Goal: Complete application form

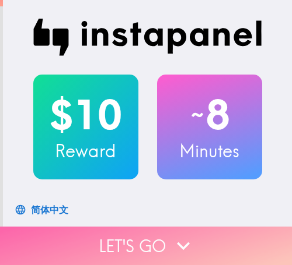
click at [100, 236] on button "Let's go" at bounding box center [146, 246] width 292 height 38
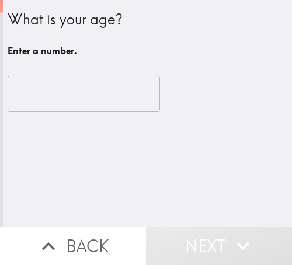
click at [83, 100] on input "number" at bounding box center [84, 94] width 152 height 36
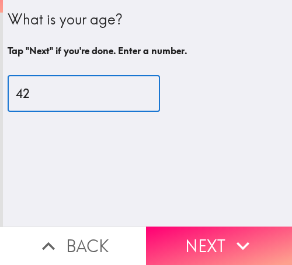
type input "42"
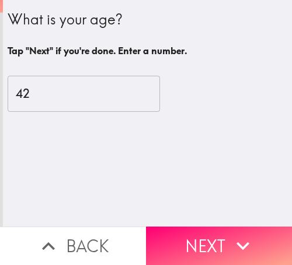
click at [216, 227] on button "Next" at bounding box center [219, 246] width 146 height 38
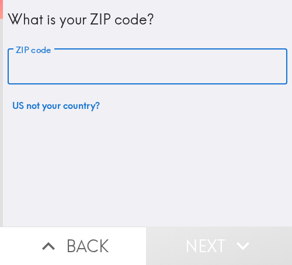
click at [181, 66] on input "ZIP code" at bounding box center [147, 67] width 279 height 36
paste input "32811"
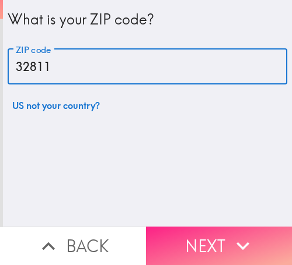
type input "32811"
click at [208, 230] on button "Next" at bounding box center [219, 246] width 146 height 38
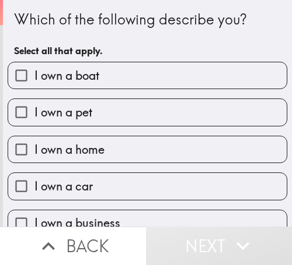
scroll to position [58, 0]
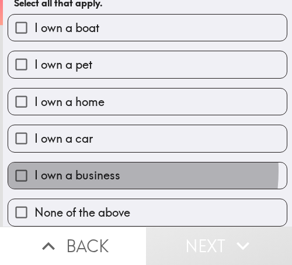
click at [94, 167] on span "I own a business" at bounding box center [77, 175] width 86 height 16
click at [34, 163] on input "I own a business" at bounding box center [21, 176] width 26 height 26
checkbox input "true"
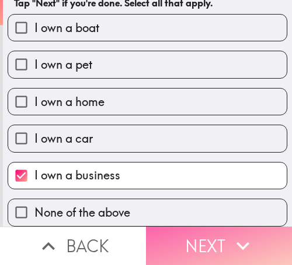
click at [202, 232] on button "Next" at bounding box center [219, 246] width 146 height 38
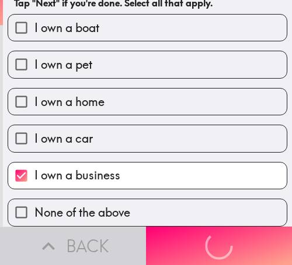
scroll to position [0, 0]
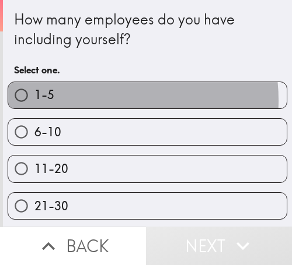
click at [86, 101] on label "1-5" at bounding box center [147, 95] width 278 height 26
click at [34, 101] on input "1-5" at bounding box center [21, 95] width 26 height 26
radio input "true"
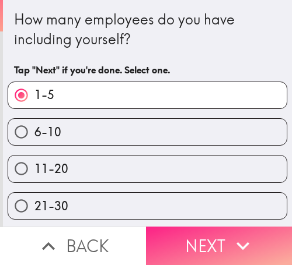
click at [215, 227] on button "Next" at bounding box center [219, 246] width 146 height 38
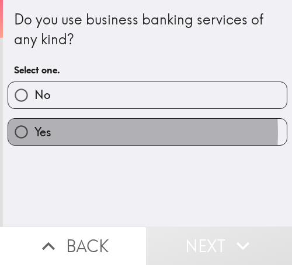
click at [68, 132] on label "Yes" at bounding box center [147, 132] width 278 height 26
click at [34, 132] on input "Yes" at bounding box center [21, 132] width 26 height 26
radio input "true"
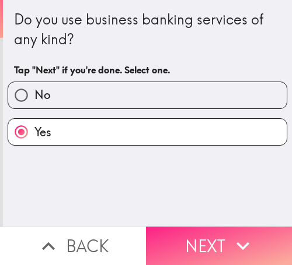
click at [232, 233] on icon "button" at bounding box center [243, 246] width 26 height 26
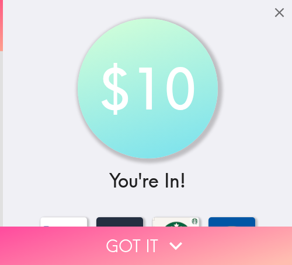
drag, startPoint x: 80, startPoint y: 230, endPoint x: 92, endPoint y: 230, distance: 11.7
click at [81, 230] on button "Got it" at bounding box center [146, 246] width 292 height 38
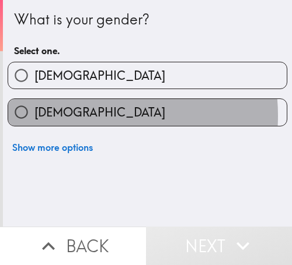
click at [78, 115] on label "[DEMOGRAPHIC_DATA]" at bounding box center [147, 112] width 278 height 26
click at [34, 115] on input "[DEMOGRAPHIC_DATA]" at bounding box center [21, 112] width 26 height 26
radio input "true"
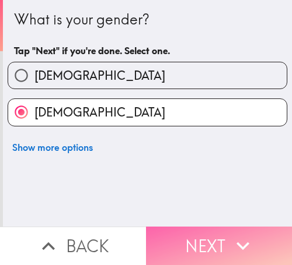
click at [230, 233] on icon "button" at bounding box center [243, 246] width 26 height 26
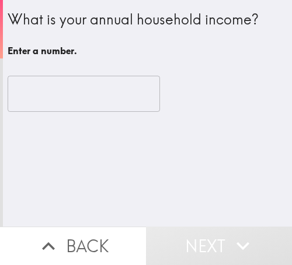
click at [72, 102] on input "number" at bounding box center [84, 94] width 152 height 36
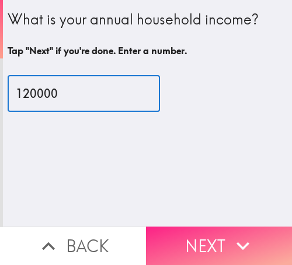
type input "120000"
click at [207, 232] on button "Next" at bounding box center [219, 246] width 146 height 38
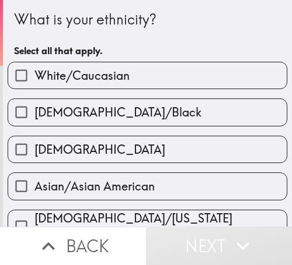
click at [159, 73] on label "White/Caucasian" at bounding box center [147, 75] width 278 height 26
click at [34, 73] on input "White/Caucasian" at bounding box center [21, 75] width 26 height 26
checkbox input "true"
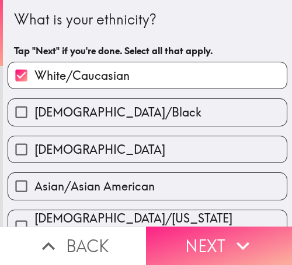
click at [203, 237] on button "Next" at bounding box center [219, 246] width 146 height 38
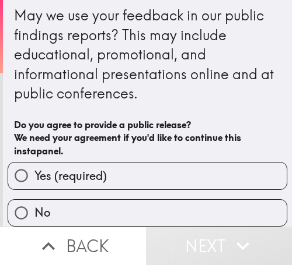
scroll to position [14, 0]
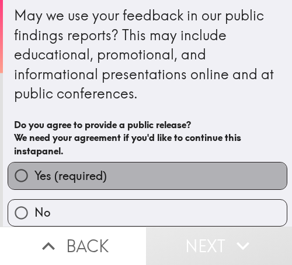
click at [208, 163] on label "Yes (required)" at bounding box center [147, 176] width 278 height 26
click at [34, 163] on input "Yes (required)" at bounding box center [21, 176] width 26 height 26
radio input "true"
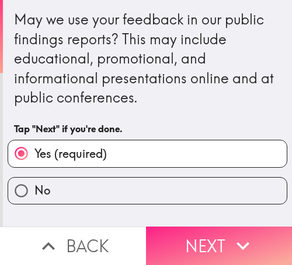
click at [222, 237] on button "Next" at bounding box center [219, 246] width 146 height 38
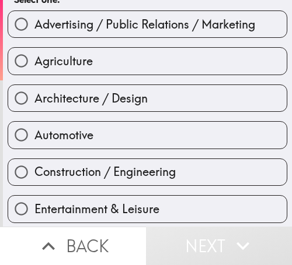
scroll to position [58, 0]
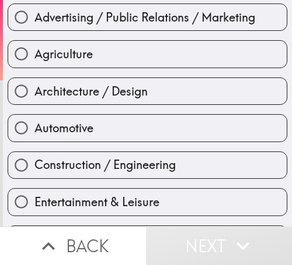
click at [157, 19] on span "Advertising / Public Relations / Marketing" at bounding box center [144, 17] width 220 height 16
click at [34, 19] on input "Advertising / Public Relations / Marketing" at bounding box center [21, 17] width 26 height 26
radio input "true"
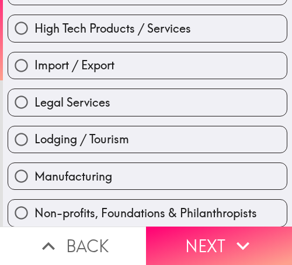
scroll to position [350, 0]
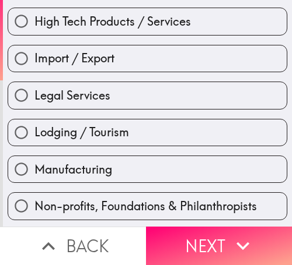
click at [83, 128] on span "Lodging / Tourism" at bounding box center [81, 132] width 94 height 16
click at [34, 128] on input "Lodging / Tourism" at bounding box center [21, 133] width 26 height 26
radio input "true"
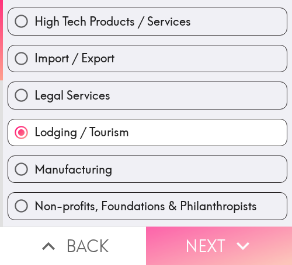
click at [230, 233] on icon "button" at bounding box center [243, 246] width 26 height 26
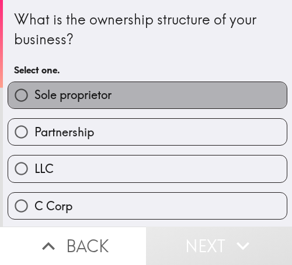
click at [207, 92] on label "Sole proprietor" at bounding box center [147, 95] width 278 height 26
click at [34, 92] on input "Sole proprietor" at bounding box center [21, 95] width 26 height 26
radio input "true"
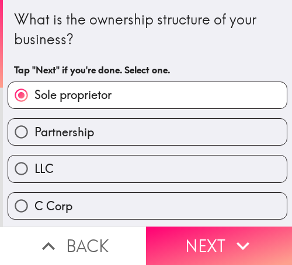
click at [77, 135] on span "Partnership" at bounding box center [63, 132] width 59 height 16
click at [34, 135] on input "Partnership" at bounding box center [21, 132] width 26 height 26
radio input "true"
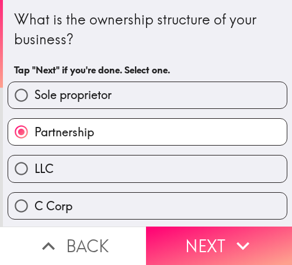
click at [122, 99] on label "Sole proprietor" at bounding box center [147, 95] width 278 height 26
click at [34, 99] on input "Sole proprietor" at bounding box center [21, 95] width 26 height 26
radio input "true"
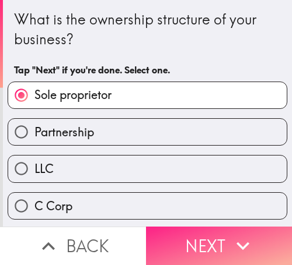
click at [198, 229] on button "Next" at bounding box center [219, 246] width 146 height 38
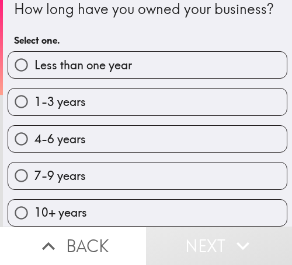
scroll to position [40, 0]
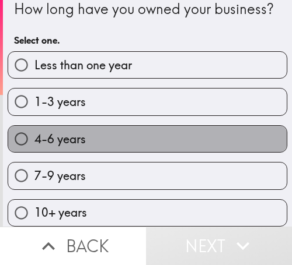
click at [163, 133] on label "4-6 years" at bounding box center [147, 139] width 278 height 26
click at [34, 133] on input "4-6 years" at bounding box center [21, 139] width 26 height 26
radio input "true"
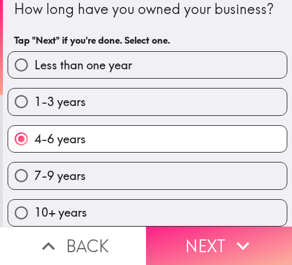
click at [245, 227] on button "Next" at bounding box center [219, 246] width 146 height 38
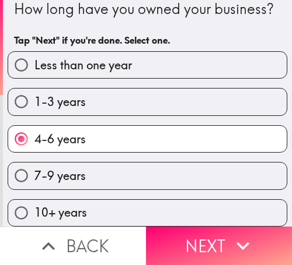
scroll to position [0, 0]
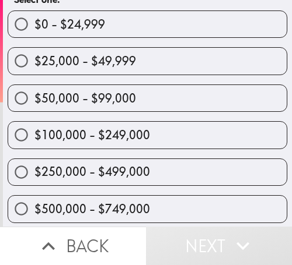
scroll to position [58, 0]
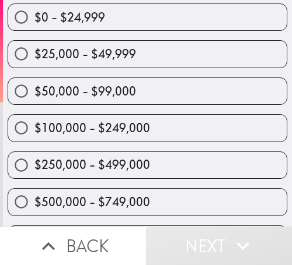
click at [196, 70] on div "$50,000 - $99,000" at bounding box center [142, 86] width 289 height 37
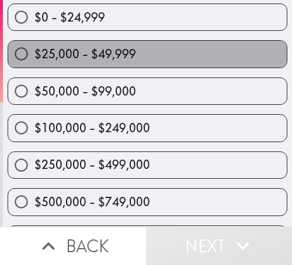
click at [201, 57] on label "$25,000 - $49,999" at bounding box center [147, 54] width 278 height 26
click at [34, 57] on input "$25,000 - $49,999" at bounding box center [21, 54] width 26 height 26
radio input "true"
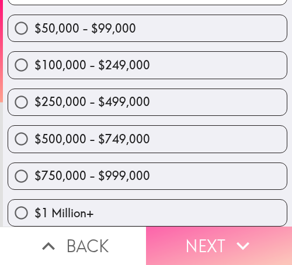
click at [230, 233] on icon "button" at bounding box center [243, 246] width 26 height 26
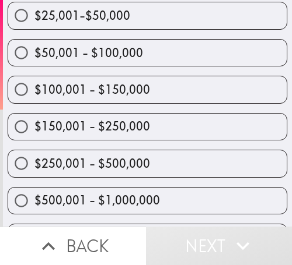
scroll to position [220, 0]
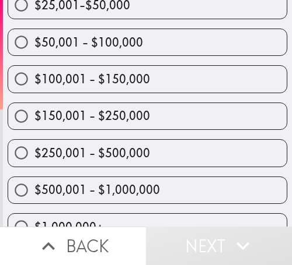
click at [205, 153] on label "$250,001 - $500,000" at bounding box center [147, 153] width 278 height 26
click at [34, 153] on input "$250,001 - $500,000" at bounding box center [21, 153] width 26 height 26
radio input "true"
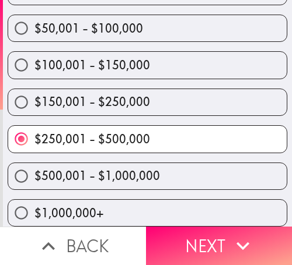
scroll to position [244, 0]
click at [208, 163] on label "$500,001 - $1,000,000" at bounding box center [147, 176] width 278 height 26
click at [34, 163] on input "$500,001 - $1,000,000" at bounding box center [21, 176] width 26 height 26
radio input "true"
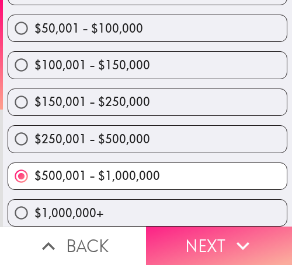
click at [219, 229] on button "Next" at bounding box center [219, 246] width 146 height 38
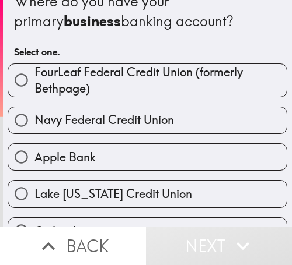
scroll to position [11, 0]
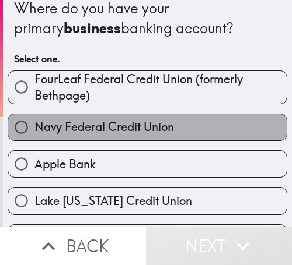
click at [204, 114] on label "Navy Federal Credit Union" at bounding box center [147, 127] width 278 height 26
click at [34, 114] on input "Navy Federal Credit Union" at bounding box center [21, 127] width 26 height 26
radio input "true"
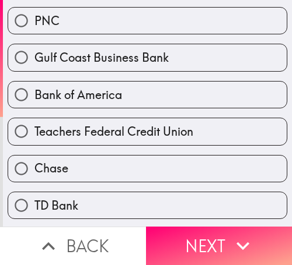
scroll to position [419, 0]
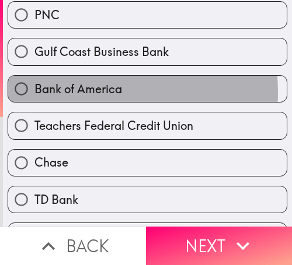
click at [87, 93] on span "Bank of America" at bounding box center [77, 89] width 87 height 16
click at [34, 93] on input "Bank of America" at bounding box center [21, 89] width 26 height 26
radio input "true"
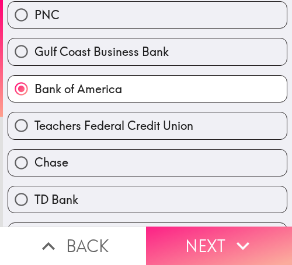
click at [209, 237] on button "Next" at bounding box center [219, 246] width 146 height 38
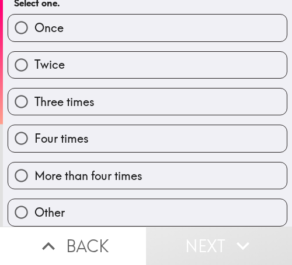
click at [177, 125] on label "Four times" at bounding box center [147, 138] width 278 height 26
click at [34, 125] on input "Four times" at bounding box center [21, 138] width 26 height 26
radio input "true"
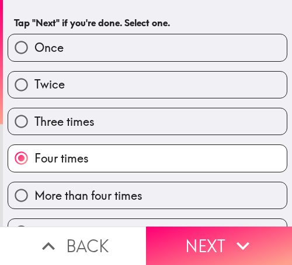
scroll to position [0, 0]
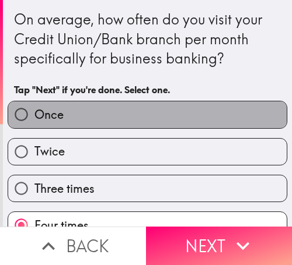
click at [213, 119] on label "Once" at bounding box center [147, 114] width 278 height 26
click at [34, 119] on input "Once" at bounding box center [21, 114] width 26 height 26
radio input "true"
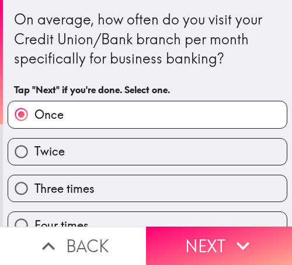
click at [49, 151] on span "Twice" at bounding box center [49, 151] width 30 height 16
click at [34, 151] on input "Twice" at bounding box center [21, 152] width 26 height 26
radio input "true"
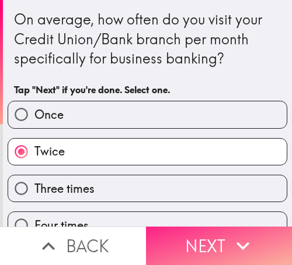
click at [212, 227] on button "Next" at bounding box center [219, 246] width 146 height 38
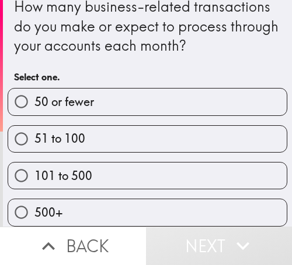
scroll to position [23, 0]
click at [218, 163] on label "101 to 500" at bounding box center [147, 176] width 278 height 26
click at [34, 163] on input "101 to 500" at bounding box center [21, 176] width 26 height 26
radio input "true"
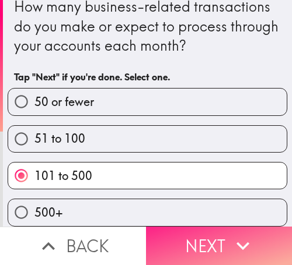
click at [223, 234] on button "Next" at bounding box center [219, 246] width 146 height 38
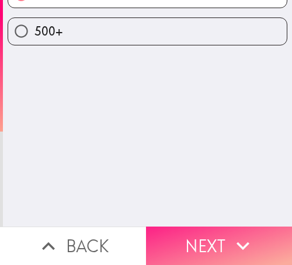
scroll to position [0, 0]
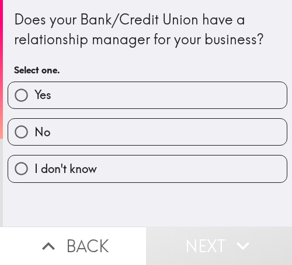
click at [211, 96] on label "Yes" at bounding box center [147, 95] width 278 height 26
click at [34, 96] on input "Yes" at bounding box center [21, 95] width 26 height 26
radio input "true"
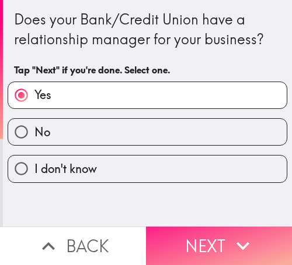
click at [205, 233] on button "Next" at bounding box center [219, 246] width 146 height 38
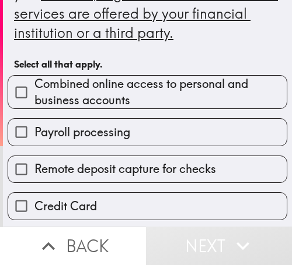
scroll to position [117, 0]
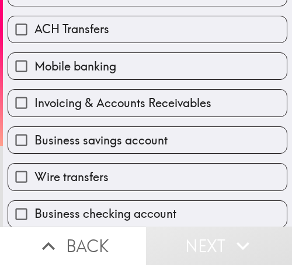
click at [146, 90] on label "Invoicing & Accounts Receivables" at bounding box center [147, 103] width 278 height 26
click at [34, 90] on input "Invoicing & Accounts Receivables" at bounding box center [21, 103] width 26 height 26
checkbox input "true"
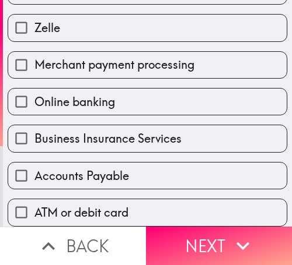
scroll to position [512, 0]
click at [190, 115] on div "Business Insurance Services" at bounding box center [142, 133] width 289 height 37
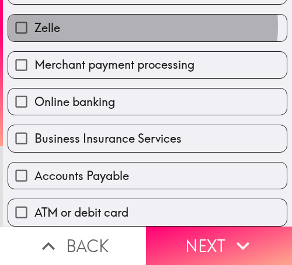
click at [126, 16] on label "Zelle" at bounding box center [147, 28] width 278 height 26
click at [34, 16] on input "Zelle" at bounding box center [21, 28] width 26 height 26
checkbox input "true"
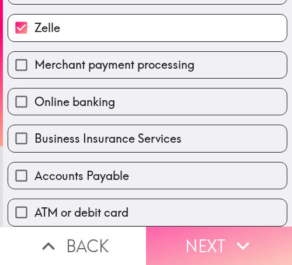
click at [182, 228] on button "Next" at bounding box center [219, 246] width 146 height 38
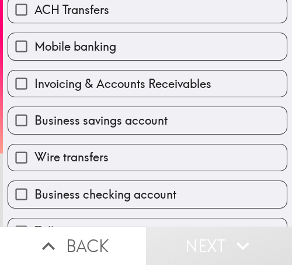
click at [170, 155] on label "Wire transfers" at bounding box center [147, 158] width 278 height 26
click at [34, 155] on input "Wire transfers" at bounding box center [21, 158] width 26 height 26
checkbox input "true"
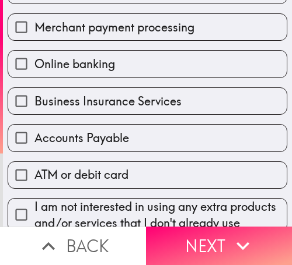
scroll to position [552, 0]
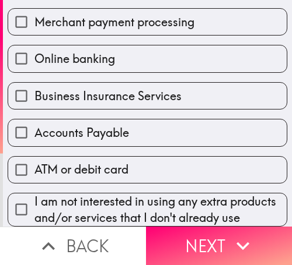
click at [148, 88] on span "Business Insurance Services" at bounding box center [107, 96] width 147 height 16
click at [34, 83] on input "Business Insurance Services" at bounding box center [21, 96] width 26 height 26
checkbox input "true"
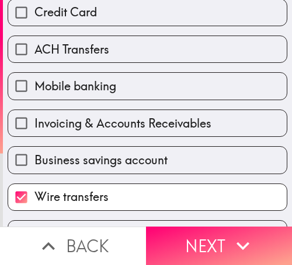
scroll to position [202, 0]
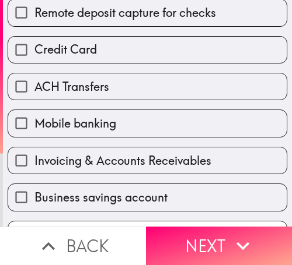
click at [148, 49] on label "Credit Card" at bounding box center [147, 50] width 278 height 26
click at [34, 49] on input "Credit Card" at bounding box center [21, 50] width 26 height 26
checkbox input "true"
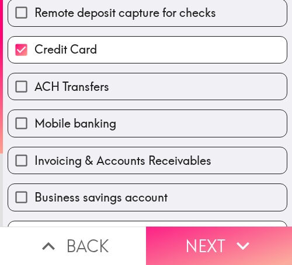
click at [219, 232] on button "Next" at bounding box center [219, 246] width 146 height 38
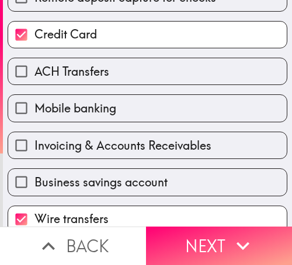
scroll to position [44, 0]
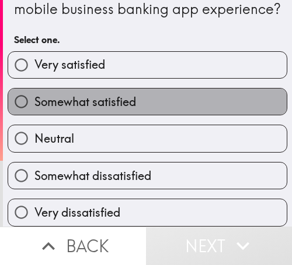
click at [234, 102] on label "Somewhat satisfied" at bounding box center [147, 102] width 278 height 26
click at [34, 102] on input "Somewhat satisfied" at bounding box center [21, 102] width 26 height 26
radio input "true"
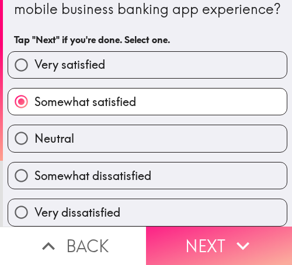
click at [236, 233] on icon "button" at bounding box center [243, 246] width 26 height 26
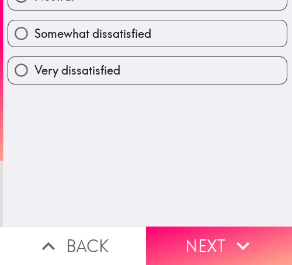
scroll to position [0, 0]
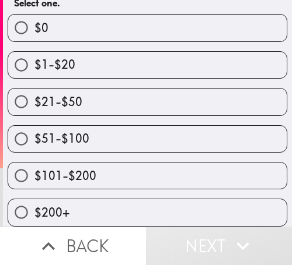
scroll to position [155, 0]
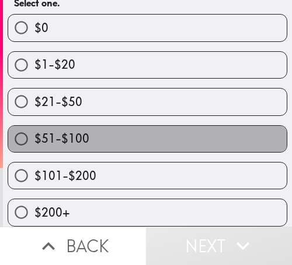
click at [214, 127] on label "$51-$100" at bounding box center [147, 139] width 278 height 26
click at [34, 127] on input "$51-$100" at bounding box center [21, 139] width 26 height 26
radio input "true"
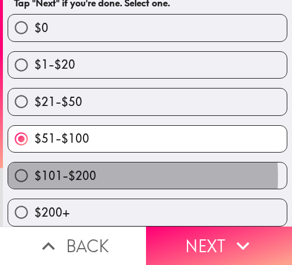
click at [38, 168] on span "$101-$200" at bounding box center [65, 176] width 62 height 16
click at [34, 168] on input "$101-$200" at bounding box center [21, 176] width 26 height 26
radio input "true"
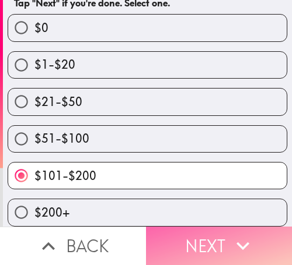
click at [243, 233] on icon "button" at bounding box center [243, 246] width 26 height 26
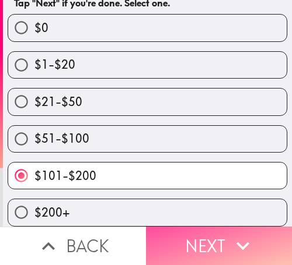
scroll to position [118, 0]
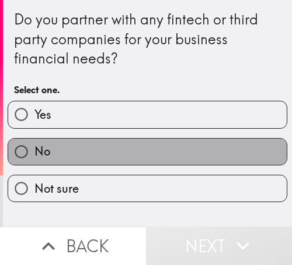
click at [218, 161] on label "No" at bounding box center [147, 152] width 278 height 26
click at [34, 161] on input "No" at bounding box center [21, 152] width 26 height 26
radio input "true"
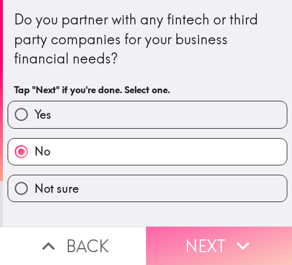
click at [211, 239] on button "Next" at bounding box center [219, 246] width 146 height 38
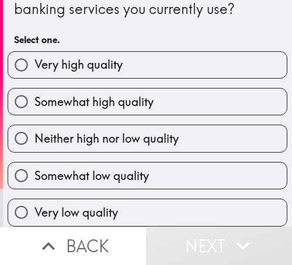
scroll to position [59, 0]
click at [204, 90] on label "Somewhat high quality" at bounding box center [147, 102] width 278 height 26
click at [34, 90] on input "Somewhat high quality" at bounding box center [21, 102] width 26 height 26
radio input "true"
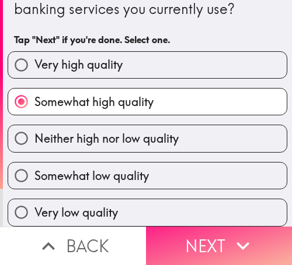
click at [232, 239] on icon "button" at bounding box center [243, 246] width 26 height 26
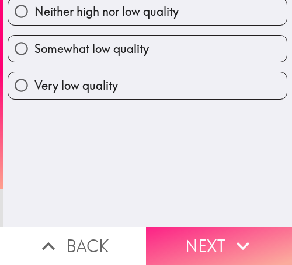
scroll to position [0, 0]
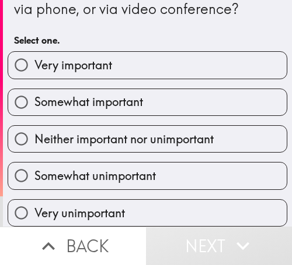
scroll to position [59, 0]
click at [209, 96] on label "Somewhat important" at bounding box center [147, 102] width 278 height 26
click at [34, 96] on input "Somewhat important" at bounding box center [21, 102] width 26 height 26
radio input "true"
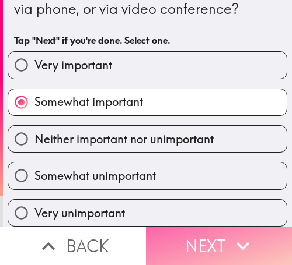
click at [209, 233] on button "Next" at bounding box center [219, 246] width 146 height 38
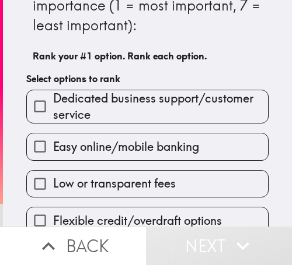
scroll to position [58, 0]
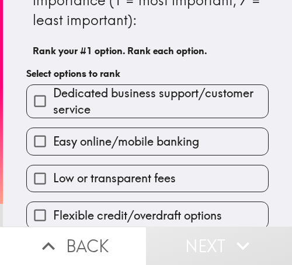
drag, startPoint x: 177, startPoint y: 97, endPoint x: 185, endPoint y: 119, distance: 23.1
click at [177, 99] on span "Dedicated business support/customer service" at bounding box center [160, 101] width 215 height 33
click at [53, 99] on input "Dedicated business support/customer service" at bounding box center [40, 101] width 26 height 26
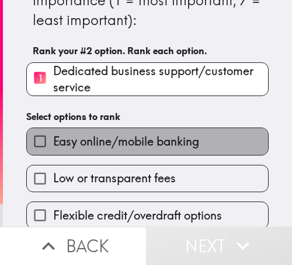
click at [188, 150] on label "Easy online/mobile banking" at bounding box center [147, 141] width 241 height 26
click at [53, 150] on input "Easy online/mobile banking" at bounding box center [40, 141] width 26 height 26
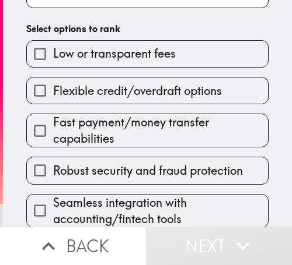
scroll to position [197, 0]
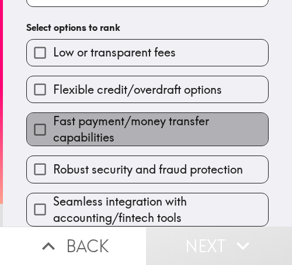
click at [173, 122] on span "Fast payment/money transfer capabilities" at bounding box center [160, 129] width 215 height 33
click at [53, 122] on input "Fast payment/money transfer capabilities" at bounding box center [40, 130] width 26 height 26
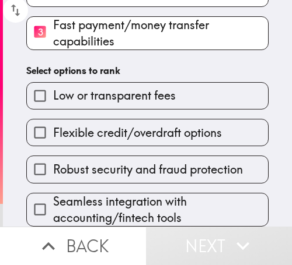
click at [153, 110] on div "Flexible credit/overdraft options" at bounding box center [142, 128] width 251 height 37
click at [163, 171] on label "Robust security and fraud protection" at bounding box center [147, 169] width 241 height 26
click at [53, 171] on input "Robust security and fraud protection" at bounding box center [40, 169] width 26 height 26
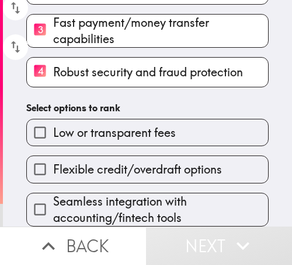
scroll to position [199, 0]
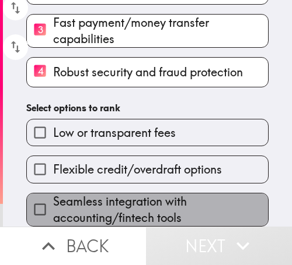
click at [152, 194] on span "Seamless integration with accounting/fintech tools" at bounding box center [160, 210] width 215 height 33
click at [53, 197] on input "Seamless integration with accounting/fintech tools" at bounding box center [40, 210] width 26 height 26
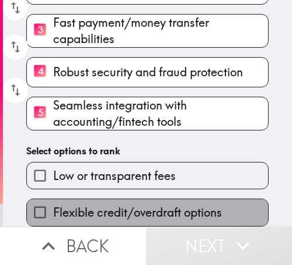
click at [163, 205] on span "Flexible credit/overdraft options" at bounding box center [137, 213] width 169 height 16
click at [53, 199] on input "Flexible credit/overdraft options" at bounding box center [40, 212] width 26 height 26
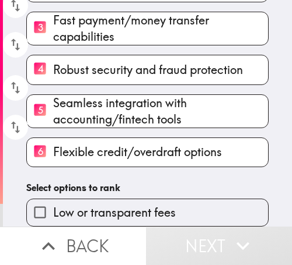
scroll to position [201, 0]
click at [33, 199] on input "Low or transparent fees" at bounding box center [40, 212] width 26 height 26
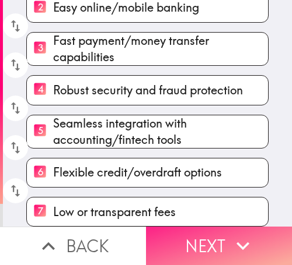
click at [213, 230] on button "Next" at bounding box center [219, 246] width 146 height 38
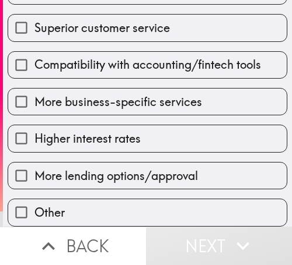
scroll to position [210, 0]
click at [100, 63] on span "Compatibility with accounting/fintech tools" at bounding box center [147, 65] width 226 height 16
click at [34, 63] on input "Compatibility with accounting/fintech tools" at bounding box center [21, 65] width 26 height 26
checkbox input "true"
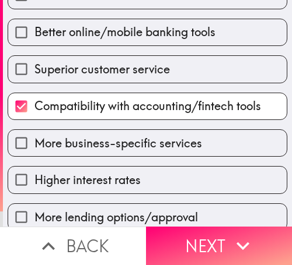
scroll to position [152, 0]
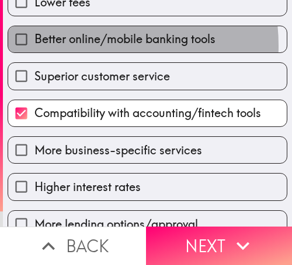
click at [62, 46] on span "Better online/mobile banking tools" at bounding box center [124, 39] width 181 height 16
click at [34, 46] on input "Better online/mobile banking tools" at bounding box center [21, 39] width 26 height 26
checkbox input "true"
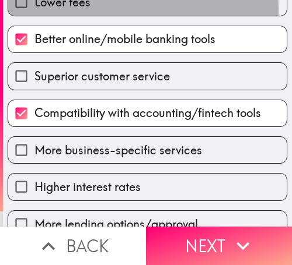
click at [65, 10] on span "Lower fees" at bounding box center [62, 2] width 56 height 16
click at [34, 10] on input "Lower fees" at bounding box center [21, 2] width 26 height 26
checkbox input "true"
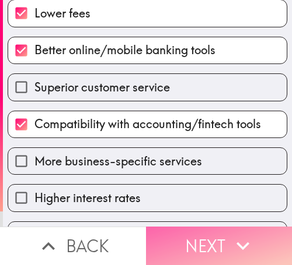
click at [218, 227] on button "Next" at bounding box center [219, 246] width 146 height 38
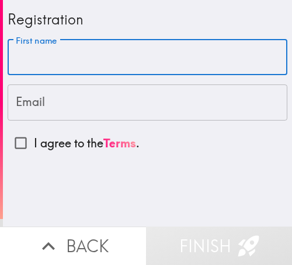
click at [104, 56] on input "First name" at bounding box center [147, 58] width 279 height 36
paste input "Chi"
type input "Chi"
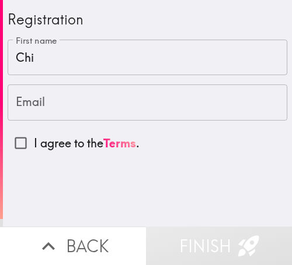
click at [78, 104] on input "Email" at bounding box center [147, 103] width 279 height 36
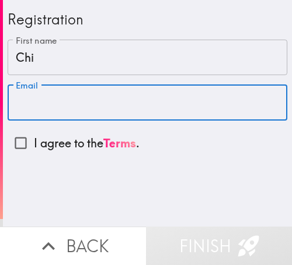
paste input "[EMAIL_ADDRESS][DOMAIN_NAME]"
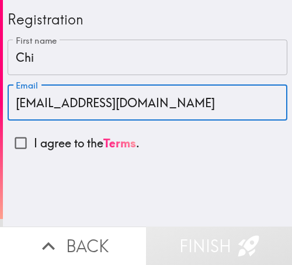
type input "[EMAIL_ADDRESS][DOMAIN_NAME]"
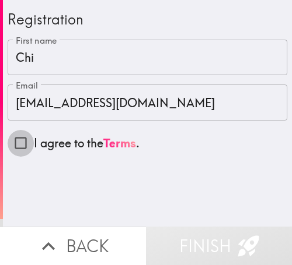
click at [17, 143] on input "I agree to the Terms ." at bounding box center [21, 143] width 26 height 26
checkbox input "true"
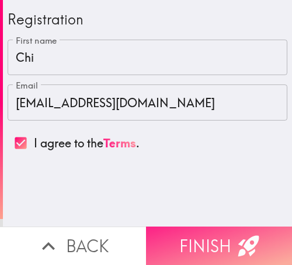
click at [173, 227] on button "Finish" at bounding box center [219, 246] width 146 height 38
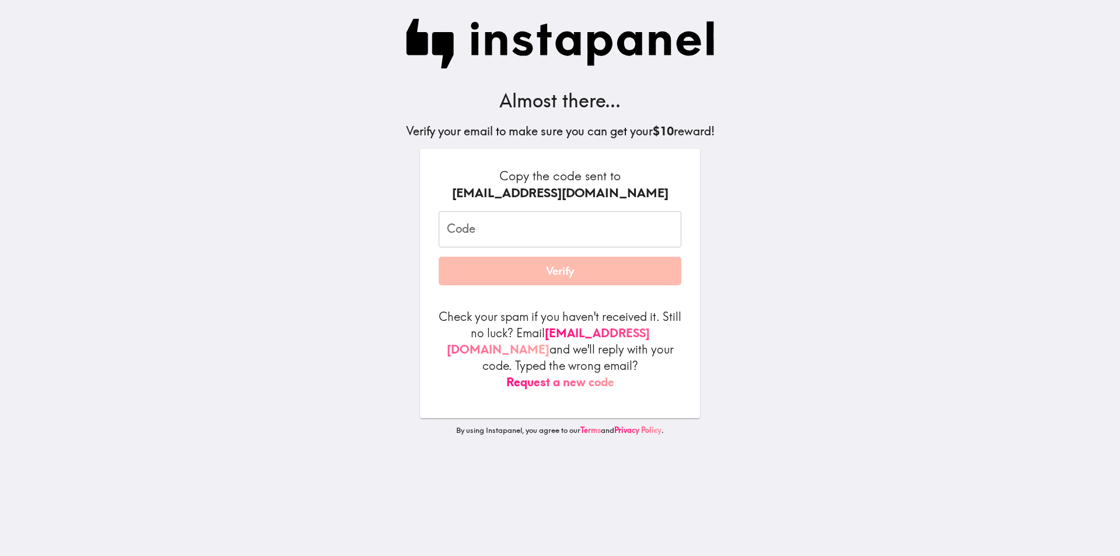
click at [291, 191] on div "[EMAIL_ADDRESS][DOMAIN_NAME]" at bounding box center [560, 192] width 243 height 17
click at [291, 214] on main "Almost there... Verify your email to make sure you can get your $10 reward! Cop…" at bounding box center [560, 278] width 1120 height 556
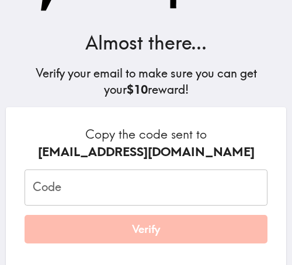
scroll to position [117, 0]
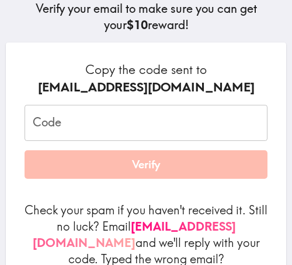
click at [88, 122] on input "Code" at bounding box center [145, 123] width 243 height 36
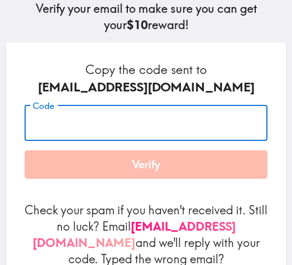
paste input "2KF_33g_GtM"
type input "2KF_33g_GtM"
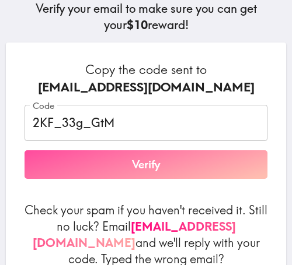
click at [86, 169] on button "Verify" at bounding box center [145, 164] width 243 height 29
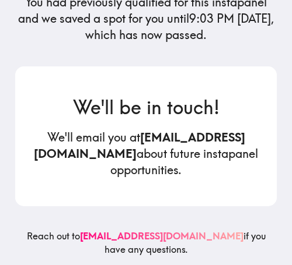
scroll to position [199, 0]
